Goal: Task Accomplishment & Management: Complete application form

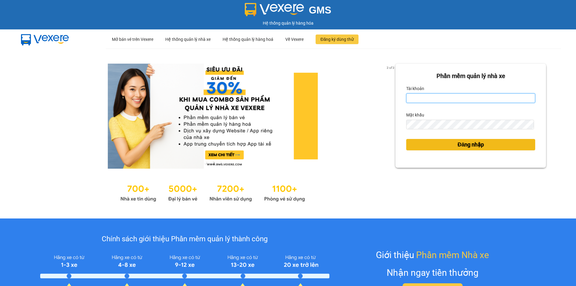
type input "dothilehang.vtp"
click at [452, 144] on button "Đăng nhập" at bounding box center [470, 144] width 129 height 11
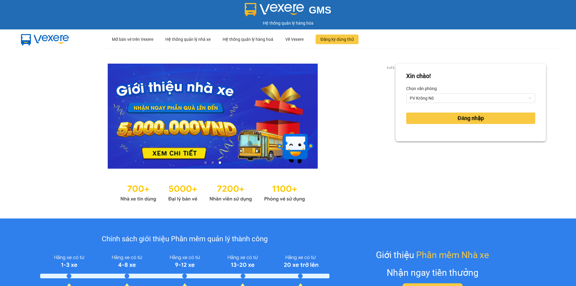
click at [430, 142] on div "Xin chào! Chọn văn phòng PV Krông Nô Đăng nhập" at bounding box center [470, 134] width 150 height 140
click at [419, 117] on button "Đăng nhập" at bounding box center [470, 117] width 129 height 11
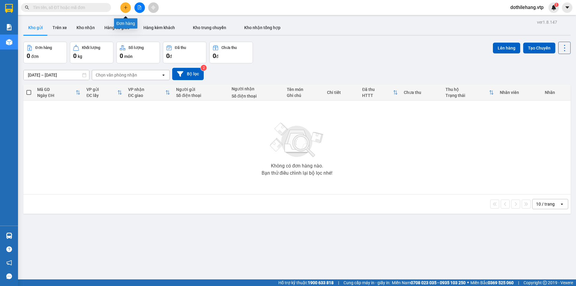
click at [125, 10] on button at bounding box center [125, 7] width 10 height 10
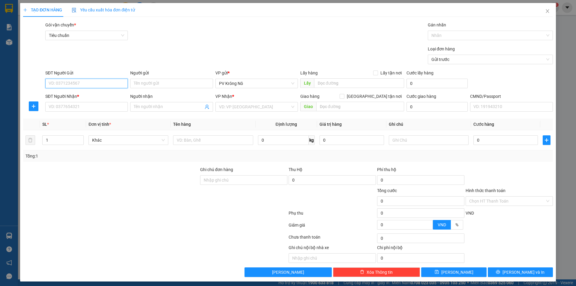
click at [64, 81] on input "SĐT Người Gửi" at bounding box center [86, 84] width 82 height 10
type input "0982623153"
click at [64, 96] on div "0982623153 - chú quang" at bounding box center [86, 95] width 75 height 7
type input "chú quang"
type input "0369891246"
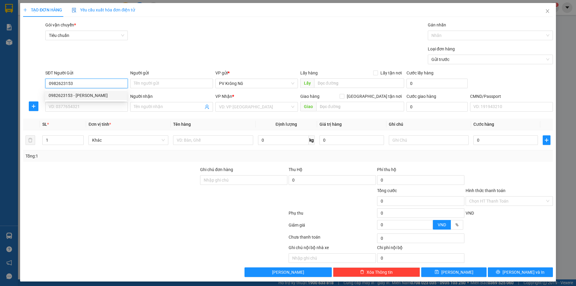
type input "nam"
type input "0982623153"
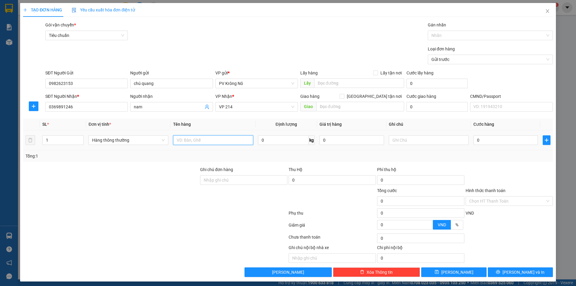
click at [209, 142] on input "text" at bounding box center [213, 140] width 80 height 10
type input "1tx tp"
click at [504, 141] on input "0" at bounding box center [505, 140] width 64 height 10
type input "005"
type input "5"
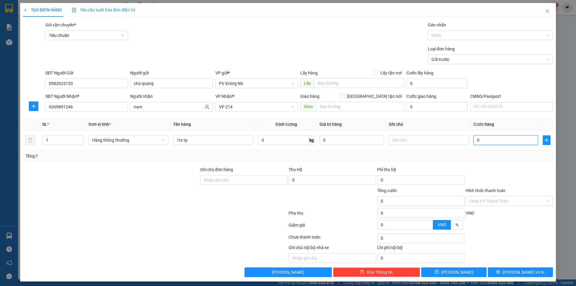
type input "5"
type input "0.050"
type input "50"
type input "00.500"
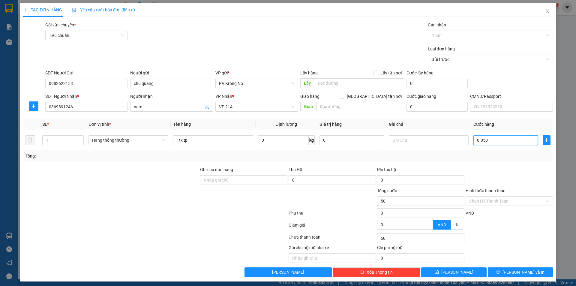
type input "500"
type input "0.005.000"
type input "5.000"
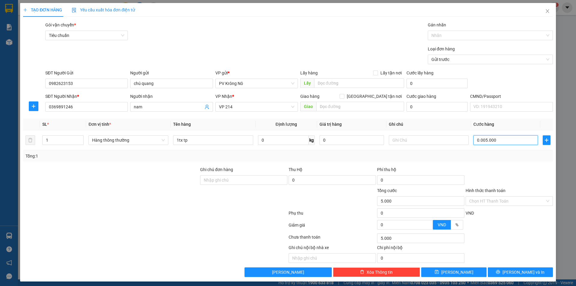
type input "000.050.000"
type input "50.000"
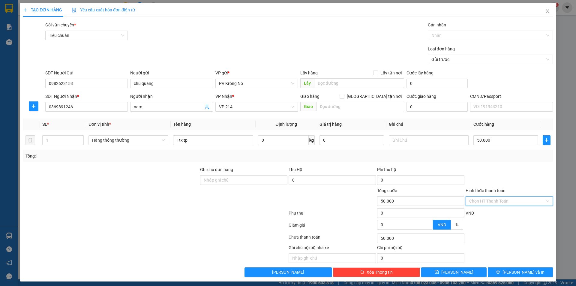
click at [495, 204] on input "Hình thức thanh toán" at bounding box center [507, 200] width 76 height 9
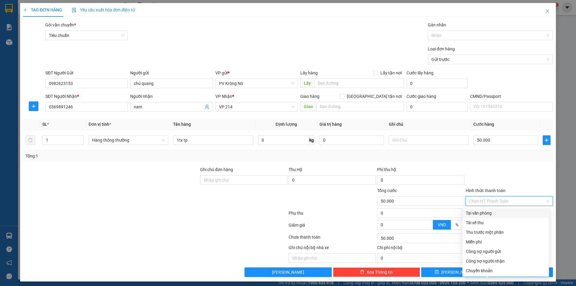
click at [494, 210] on div "Tại văn phòng" at bounding box center [505, 213] width 79 height 7
type input "0"
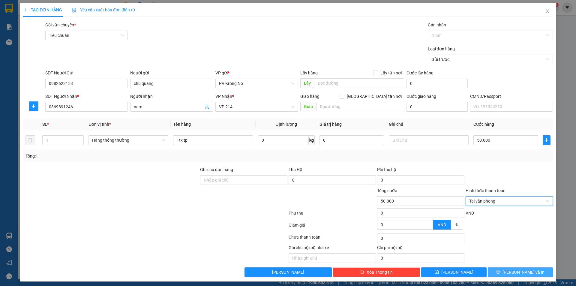
click at [493, 269] on button "Lưu và In" at bounding box center [519, 272] width 65 height 10
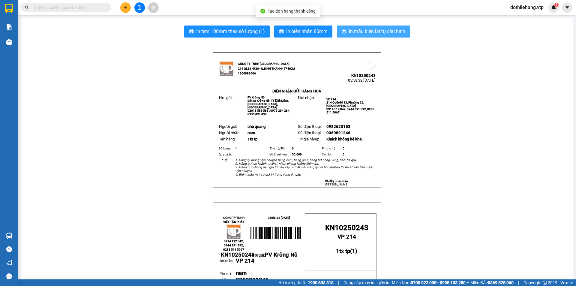
click at [341, 31] on icon "printer" at bounding box center [343, 31] width 5 height 5
click at [344, 32] on button "In mẫu biên lai tự cấu hình" at bounding box center [373, 31] width 73 height 12
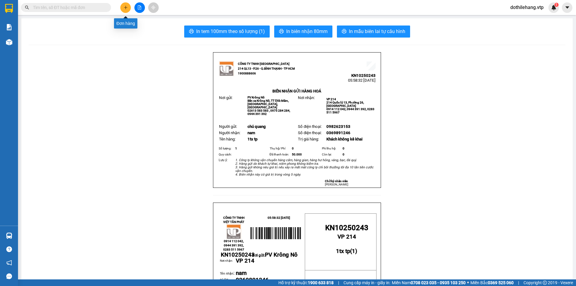
click at [123, 7] on icon "plus" at bounding box center [125, 7] width 4 height 4
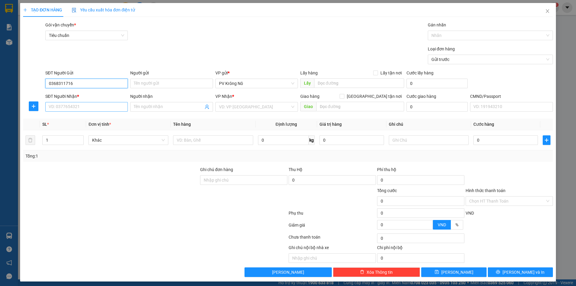
type input "0368311716"
click at [86, 104] on input "SĐT Người Nhận *" at bounding box center [86, 107] width 82 height 10
type input "0812364698"
click at [95, 117] on div "0812364698 - minh" at bounding box center [86, 118] width 75 height 7
type input "minh"
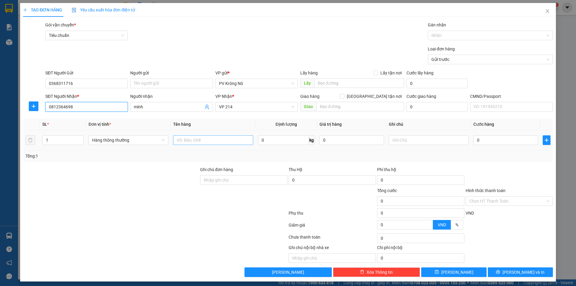
type input "0812364698"
click at [203, 140] on input "text" at bounding box center [213, 140] width 80 height 10
type input "1 túm trắng+1tx tp"
click at [60, 140] on input "1" at bounding box center [63, 139] width 41 height 9
type input "2"
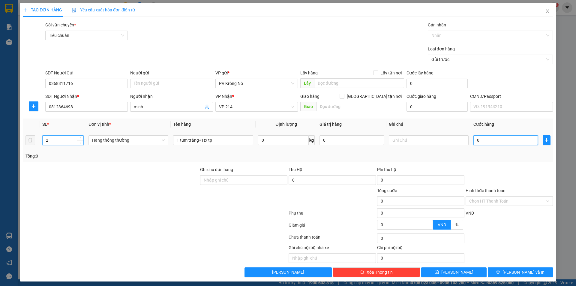
click at [486, 141] on input "0" at bounding box center [505, 140] width 64 height 10
type input "008"
type input "8"
type input "0.080"
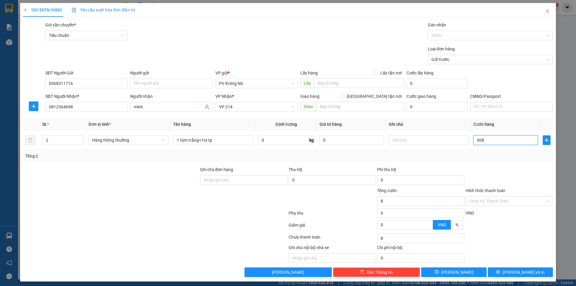
type input "80"
type input "00.800"
type input "800"
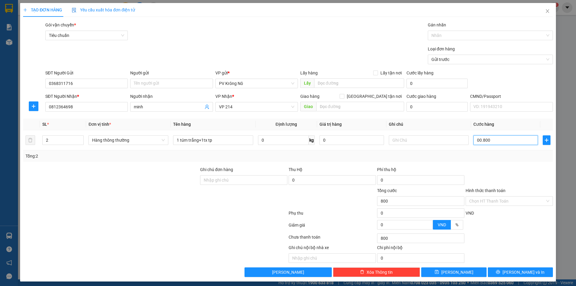
type input "0.008.000"
type input "8.000"
type input "000.080.000"
type input "80.000"
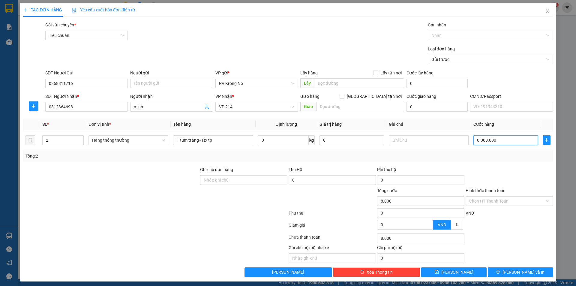
type input "80.000"
click at [494, 200] on input "Hình thức thanh toán" at bounding box center [507, 200] width 76 height 9
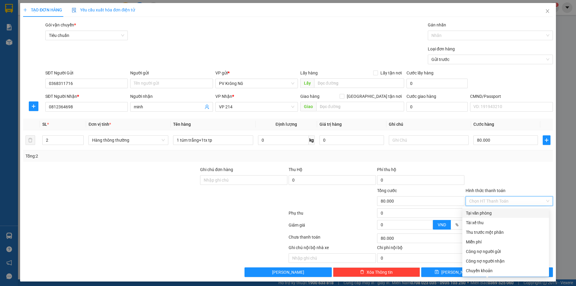
click at [494, 211] on div "Tại văn phòng" at bounding box center [505, 213] width 79 height 7
type input "0"
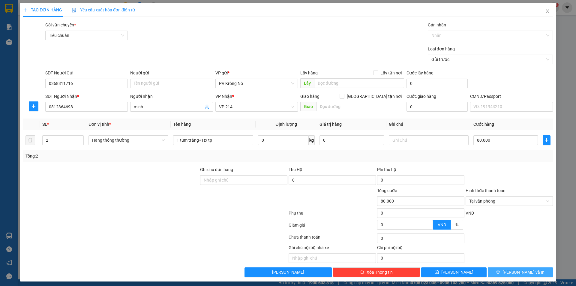
click at [493, 274] on button "Lưu và In" at bounding box center [519, 272] width 65 height 10
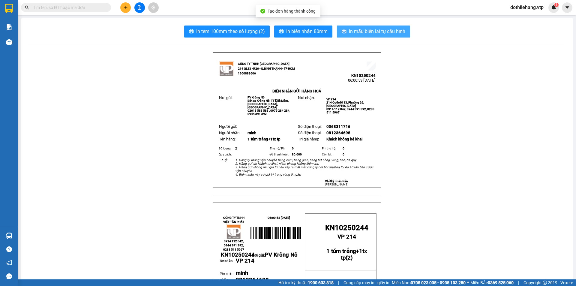
click at [341, 32] on icon "printer" at bounding box center [343, 31] width 5 height 5
click at [125, 8] on icon "plus" at bounding box center [125, 7] width 4 height 4
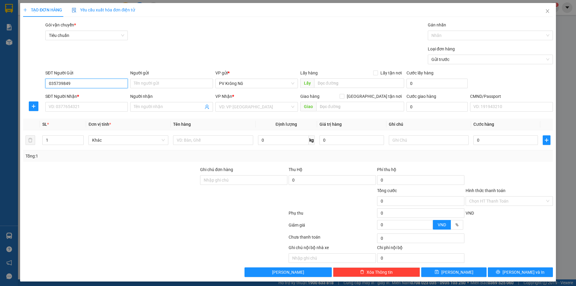
type input "0357398499"
click at [79, 95] on div "0357398499 - chú quyền" at bounding box center [86, 95] width 75 height 7
type input "chú quyền"
type input "0384734797"
type input "diệu"
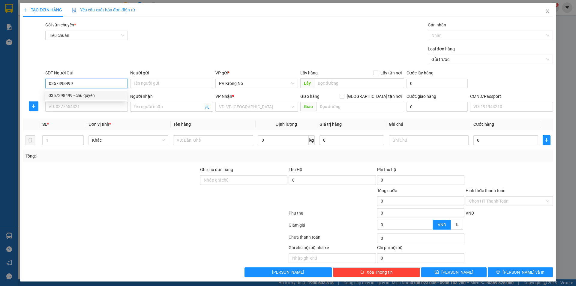
type input "cổng xanh"
type input "0357398499"
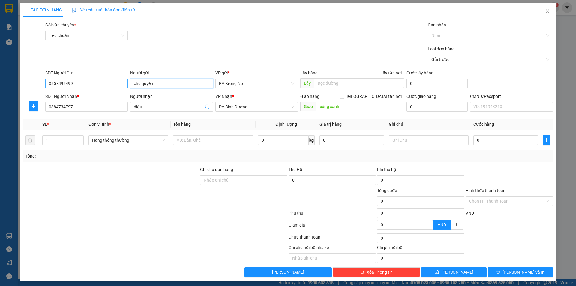
drag, startPoint x: 140, startPoint y: 81, endPoint x: 119, endPoint y: 81, distance: 21.3
click at [119, 81] on div "SĐT Người Gửi 0357398499 Người gửi chú quyền chú quyền VP gửi * PV Krông Nô Lấy…" at bounding box center [299, 80] width 510 height 21
type input "anh quyền"
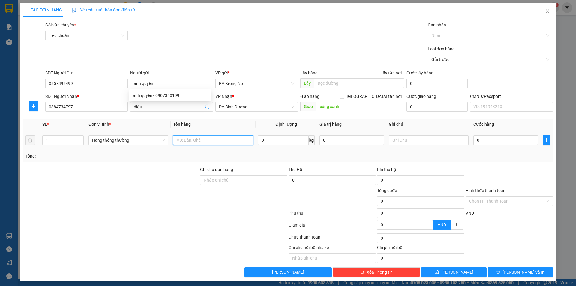
click at [214, 139] on input "text" at bounding box center [213, 140] width 80 height 10
type input "1 túm tc"
click at [489, 137] on input "0" at bounding box center [505, 140] width 64 height 10
type input "005"
type input "5"
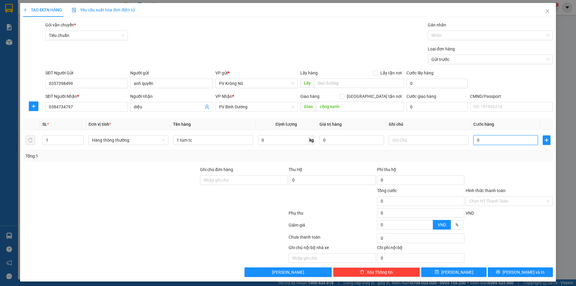
type input "5"
type input "0.050"
type input "50"
type input "000.500"
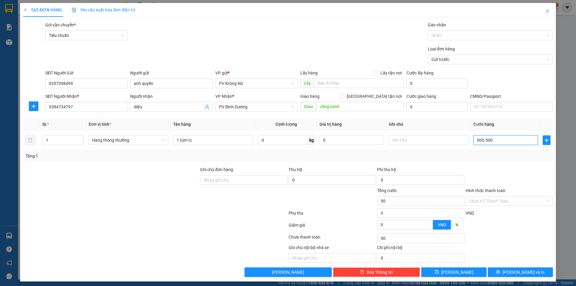
type input "500"
type input "0.005.000"
type input "5.000"
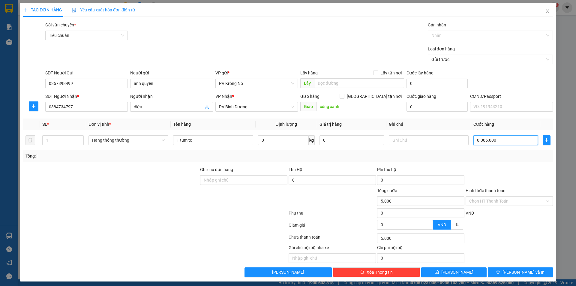
type input "000.550.000"
type input "550.000"
type input "000.555.000"
type input "555.000"
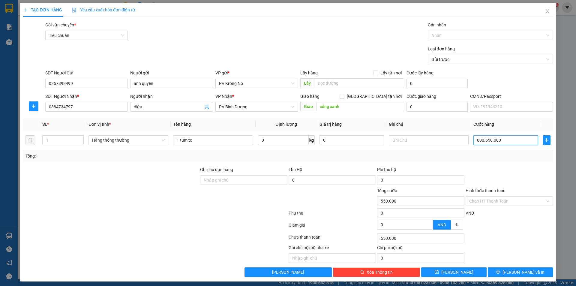
type input "555.000"
type input "0"
type input "005"
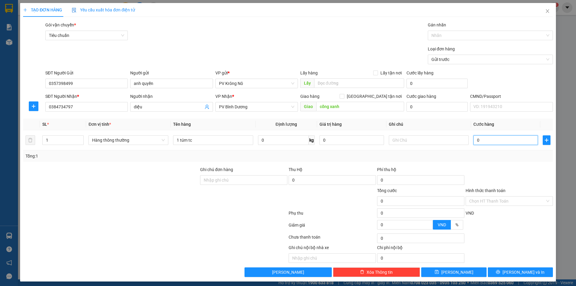
type input "5"
type input "0.050"
type input "50"
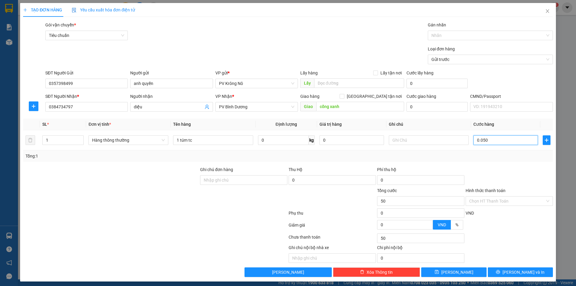
type input "000.500"
type input "500"
type input "0.005.000"
type input "5.000"
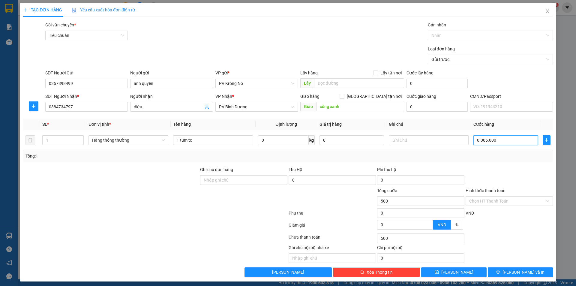
type input "5.000"
type input "000.550.000"
type input "550.000"
type input "5.550.000"
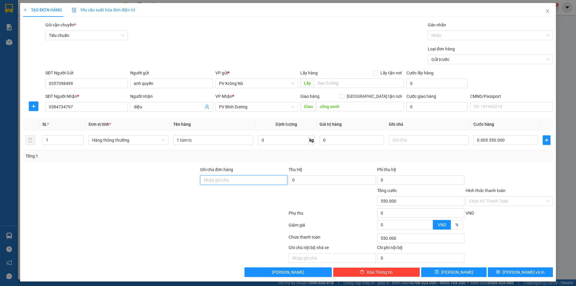
type input "5.550.000"
click at [515, 140] on input "5.550.000" at bounding box center [505, 140] width 64 height 10
type input "0"
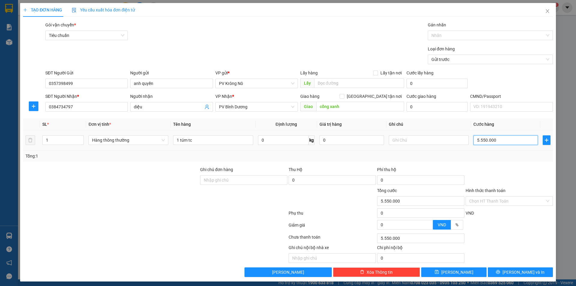
type input "0"
type input "005"
type input "5"
type input "0.050"
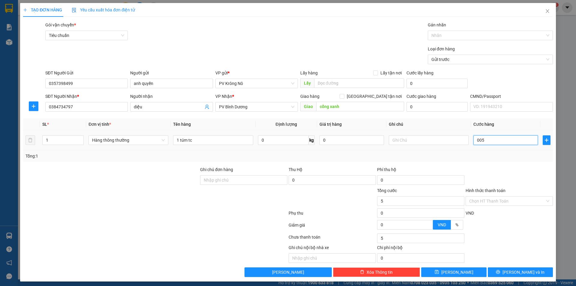
type input "50"
type input "00.500"
type input "500"
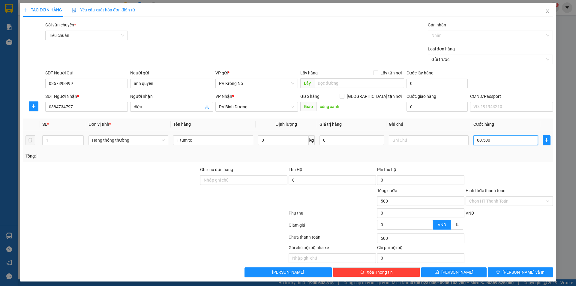
type input "0.005.000"
type input "5.000"
type input "000.050.000"
type input "50.000"
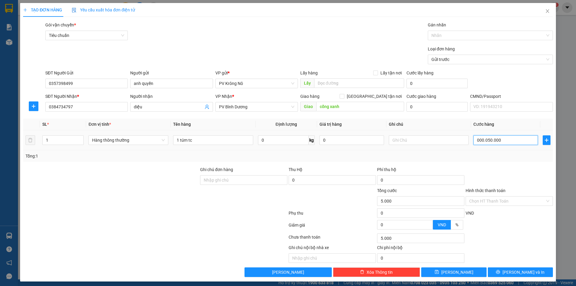
type input "50.000"
click at [506, 200] on input "Hình thức thanh toán" at bounding box center [507, 200] width 76 height 9
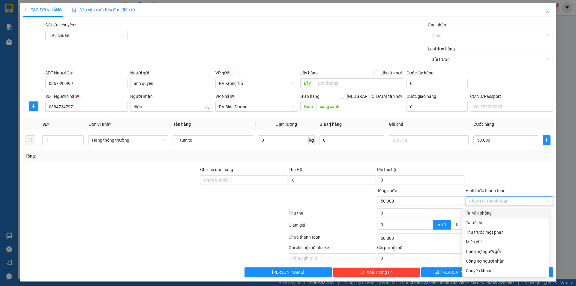
click at [506, 209] on div "Tại văn phòng" at bounding box center [505, 213] width 87 height 10
type input "0"
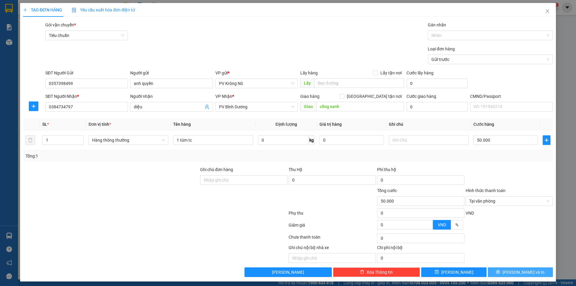
click at [506, 268] on button "Lưu và In" at bounding box center [519, 272] width 65 height 10
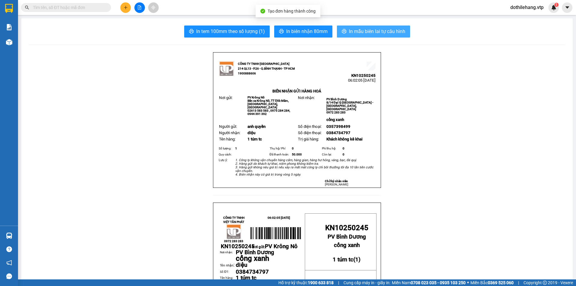
click at [364, 30] on span "In mẫu biên lai tự cấu hình" at bounding box center [377, 31] width 56 height 7
